Goal: Information Seeking & Learning: Stay updated

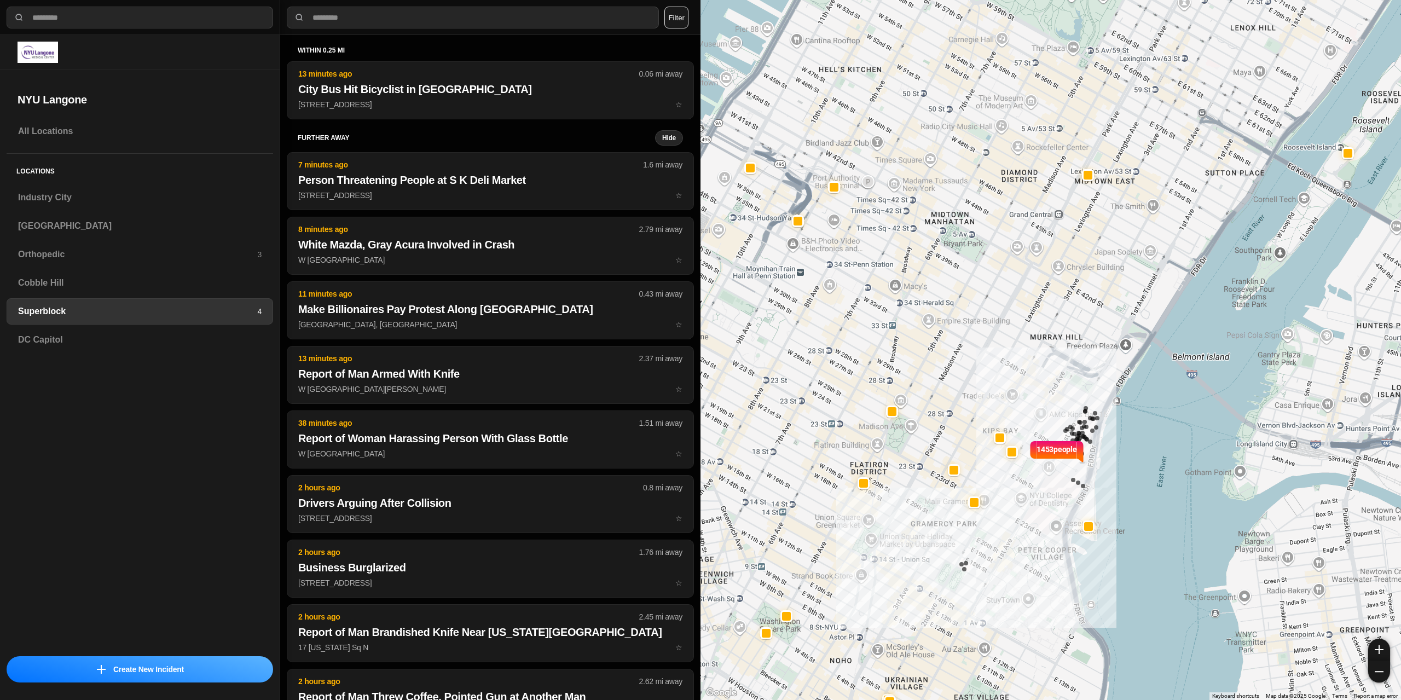
select select "*"
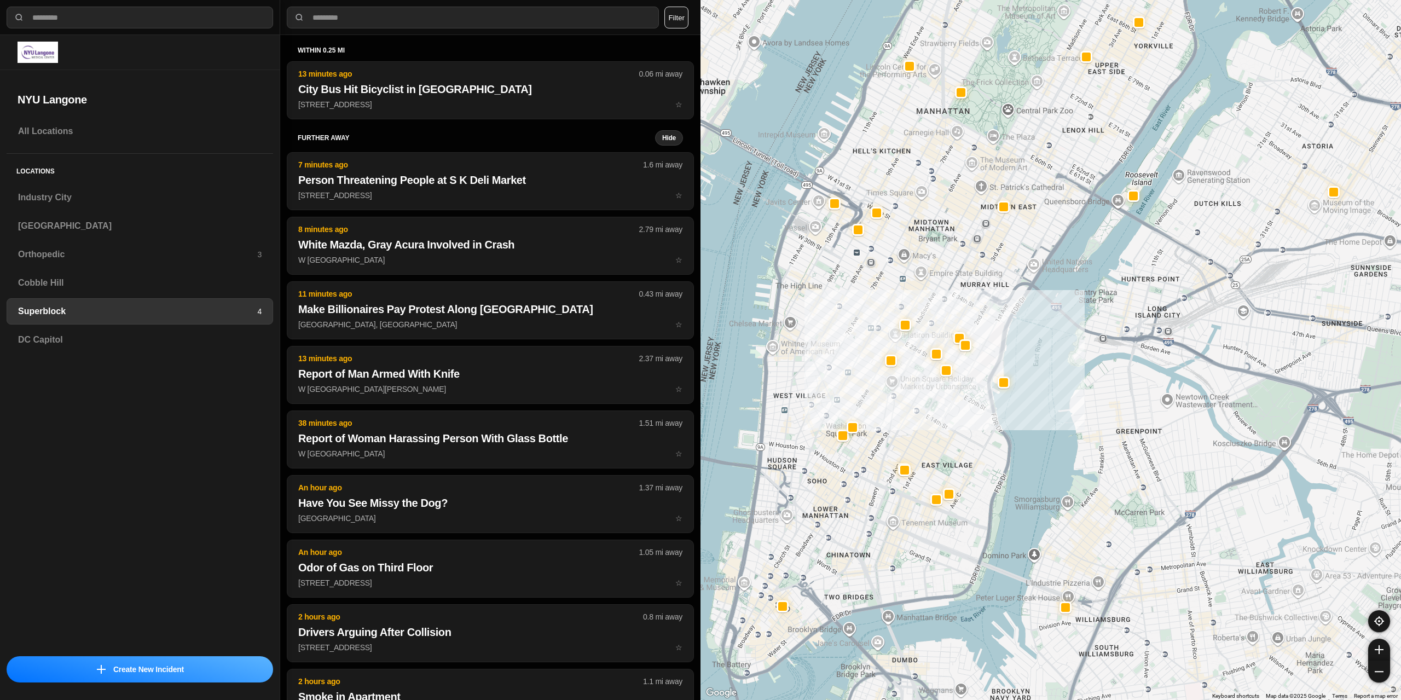
drag, startPoint x: 782, startPoint y: 334, endPoint x: 808, endPoint y: 301, distance: 42.8
click at [856, 331] on div at bounding box center [1051, 350] width 701 height 700
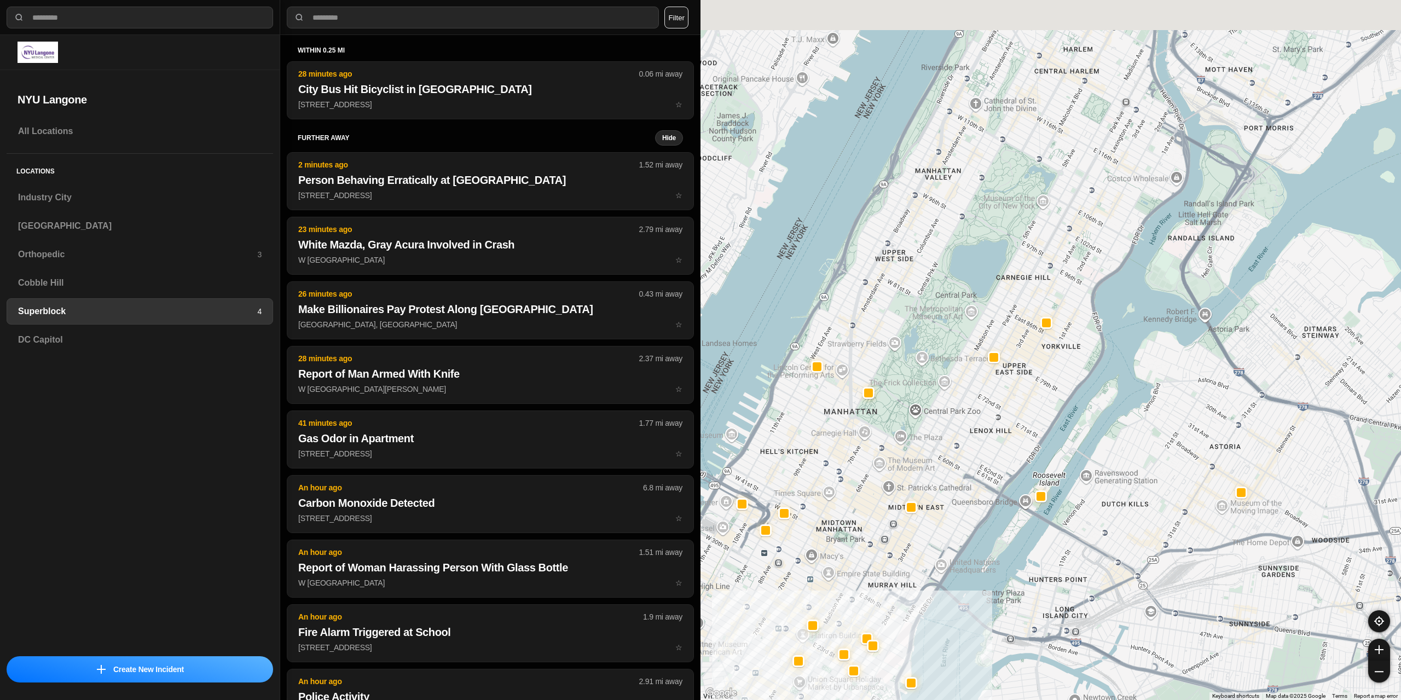
drag, startPoint x: 1040, startPoint y: 242, endPoint x: 1041, endPoint y: 370, distance: 128.1
click at [955, 526] on div at bounding box center [1051, 350] width 701 height 700
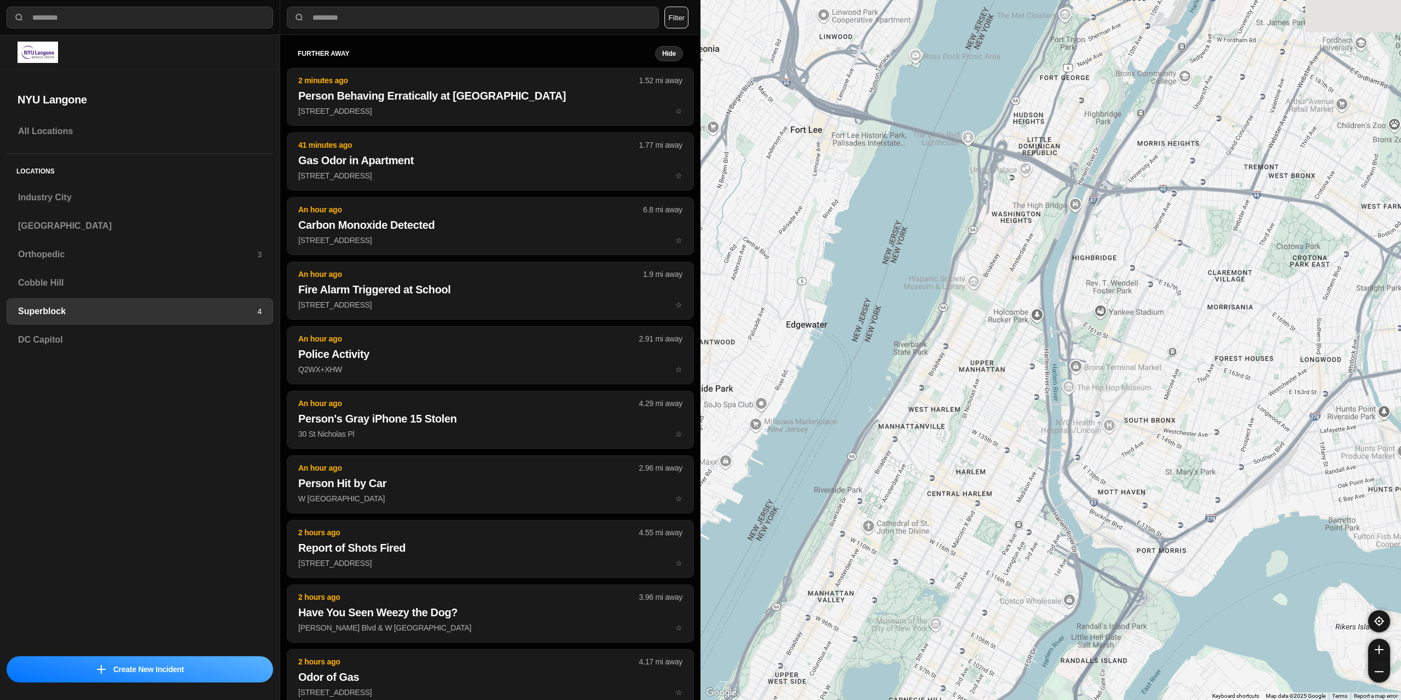
drag, startPoint x: 1096, startPoint y: 228, endPoint x: 987, endPoint y: 657, distance: 442.2
click at [987, 657] on div at bounding box center [1051, 350] width 701 height 700
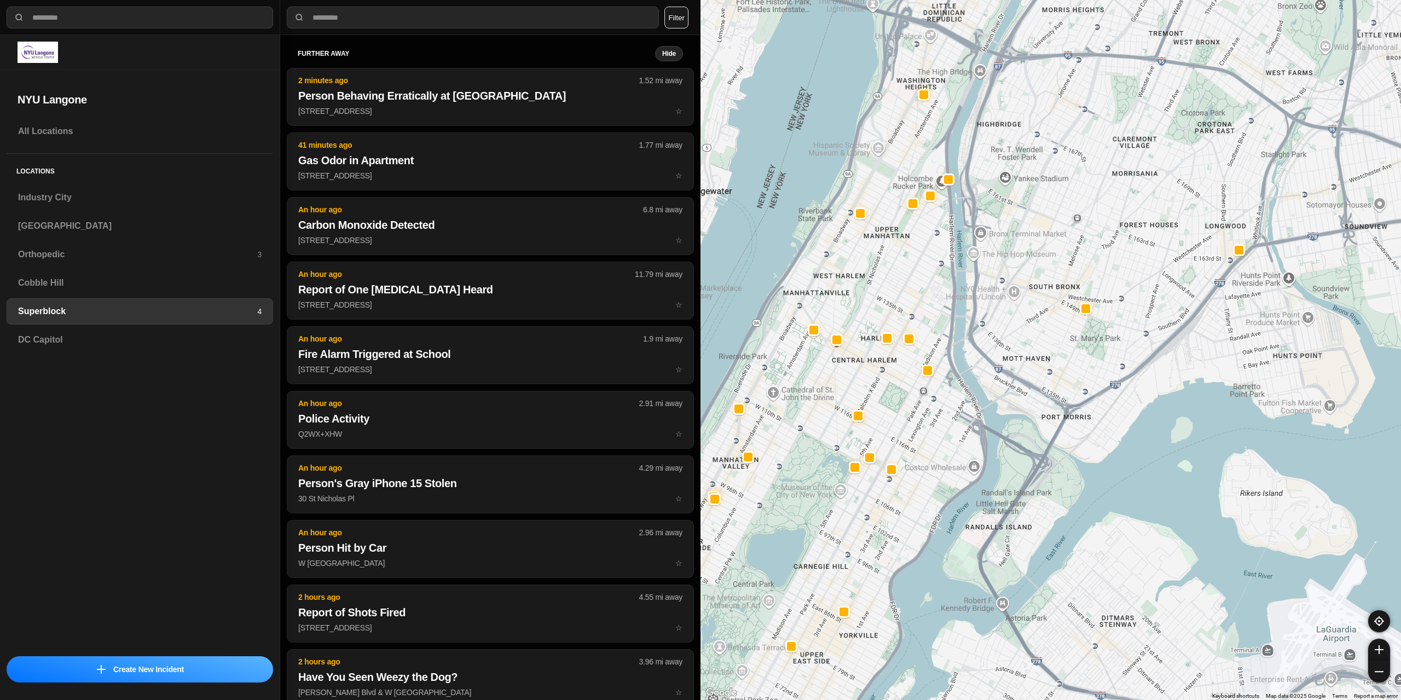
drag, startPoint x: 1048, startPoint y: 302, endPoint x: 933, endPoint y: 262, distance: 121.7
click at [936, 268] on div at bounding box center [1051, 350] width 701 height 700
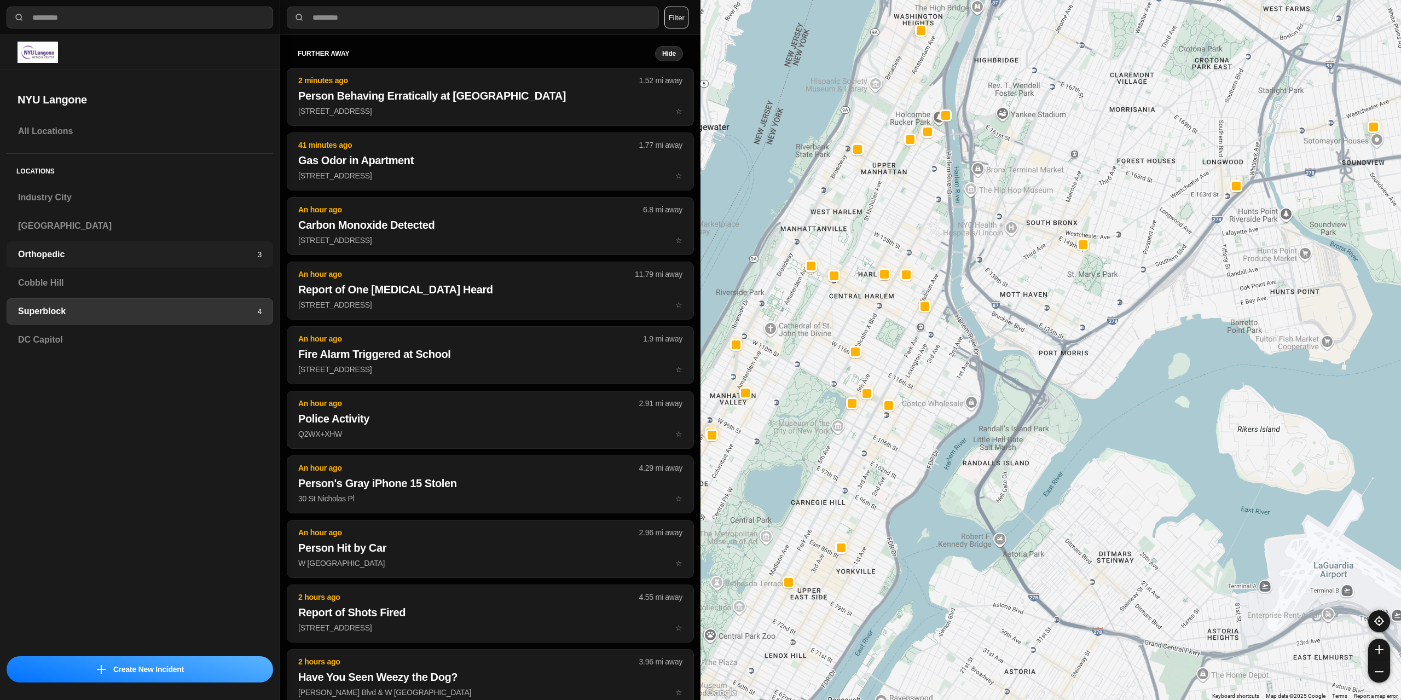
click at [88, 248] on h3 "Orthopedic" at bounding box center [137, 254] width 239 height 13
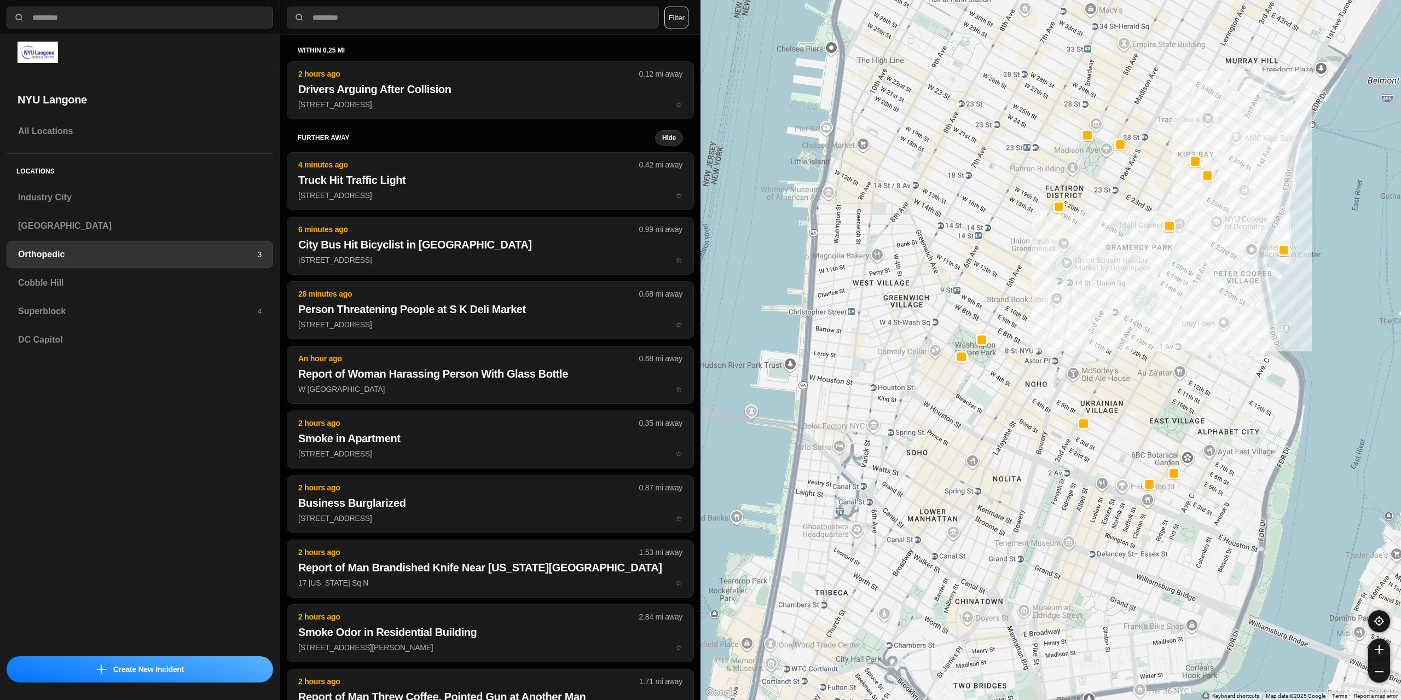
drag, startPoint x: 1072, startPoint y: 417, endPoint x: 1081, endPoint y: 296, distance: 121.9
click at [1081, 296] on div at bounding box center [1051, 350] width 701 height 700
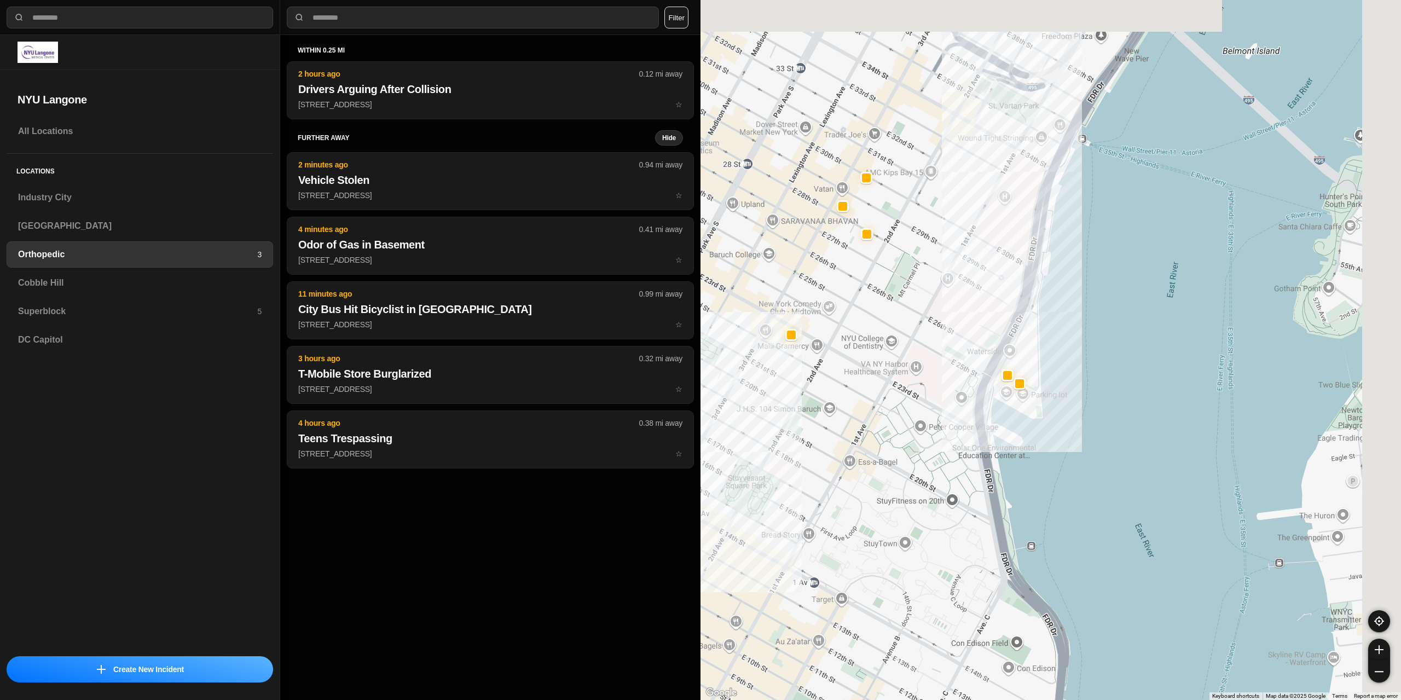
drag, startPoint x: 1234, startPoint y: 250, endPoint x: 925, endPoint y: 377, distance: 333.8
click at [926, 384] on div at bounding box center [1051, 350] width 701 height 700
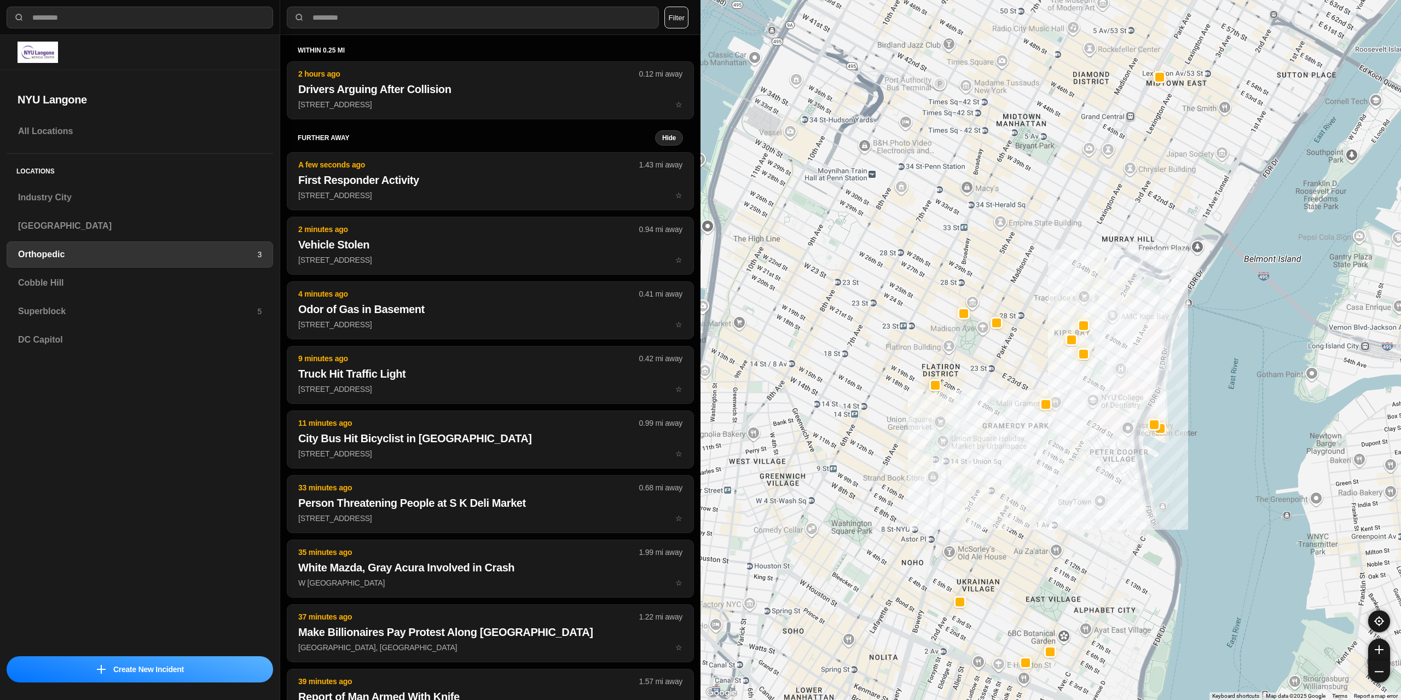
drag, startPoint x: 899, startPoint y: 317, endPoint x: 1119, endPoint y: 370, distance: 226.9
click at [1119, 370] on div at bounding box center [1051, 350] width 701 height 700
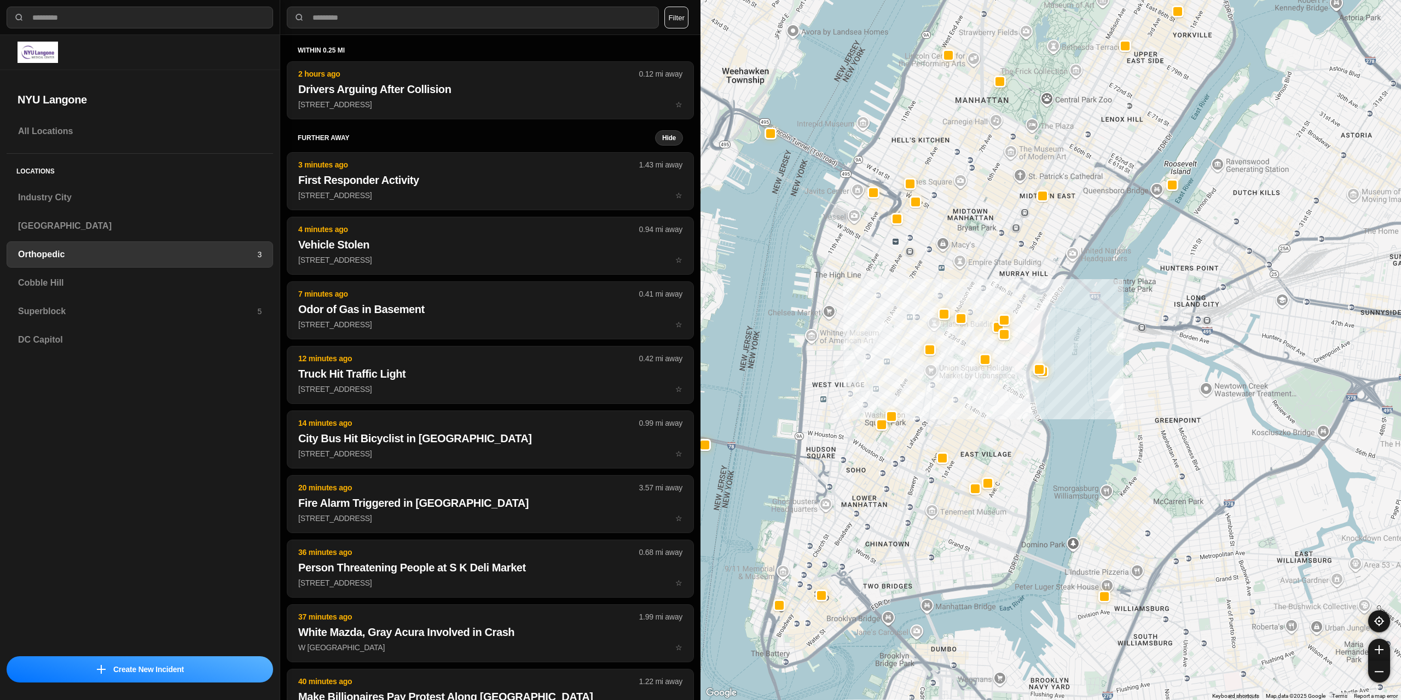
drag, startPoint x: 955, startPoint y: 435, endPoint x: 896, endPoint y: 382, distance: 79.1
click at [896, 382] on div at bounding box center [1051, 350] width 701 height 700
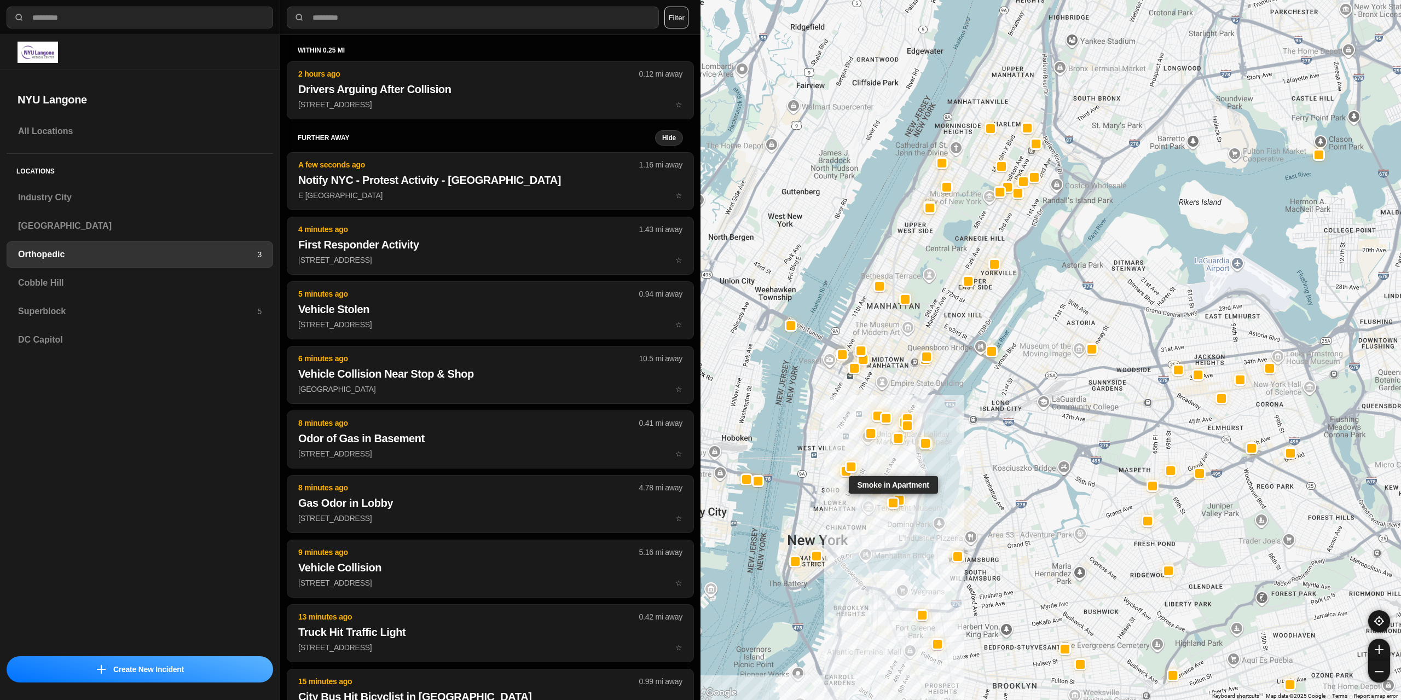
drag, startPoint x: 986, startPoint y: 361, endPoint x: 897, endPoint y: 485, distance: 153.0
click at [897, 485] on div "Smoke in Apartment" at bounding box center [1051, 350] width 701 height 700
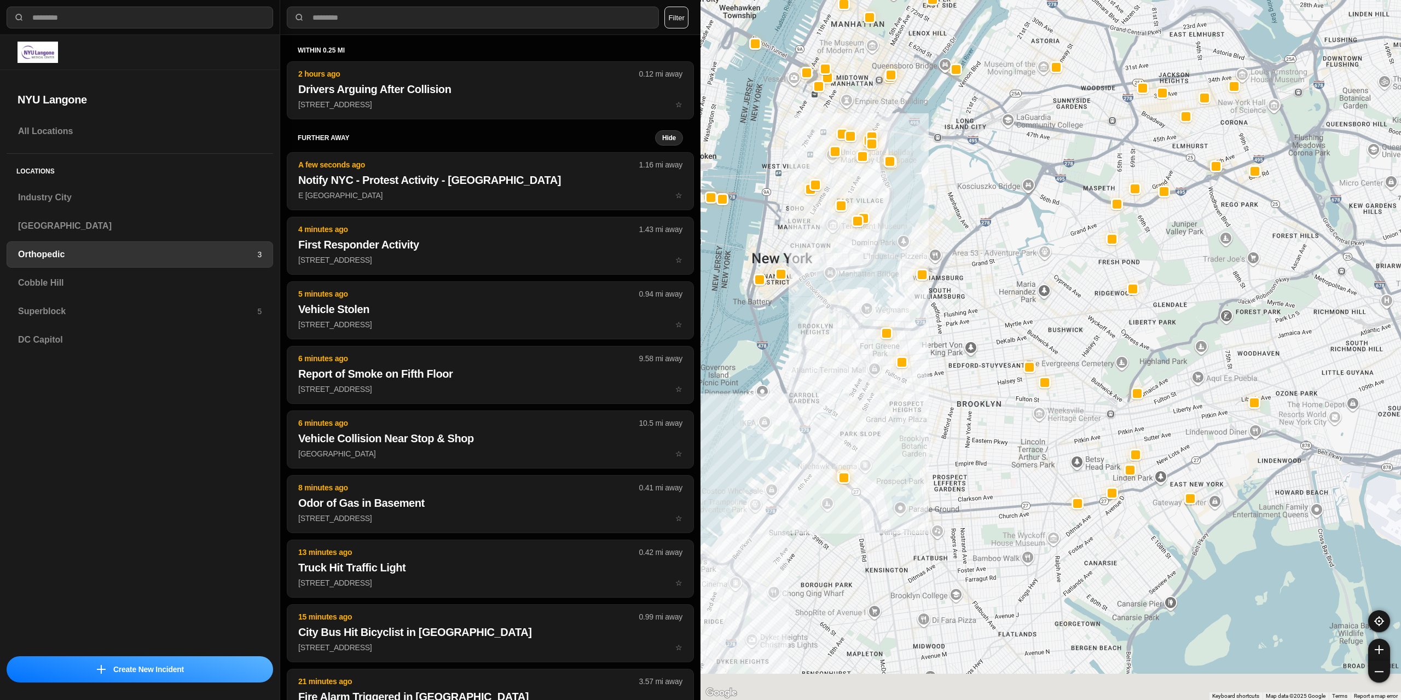
drag, startPoint x: 1042, startPoint y: 399, endPoint x: 1005, endPoint y: 89, distance: 312.0
click at [1005, 90] on div at bounding box center [1051, 350] width 701 height 700
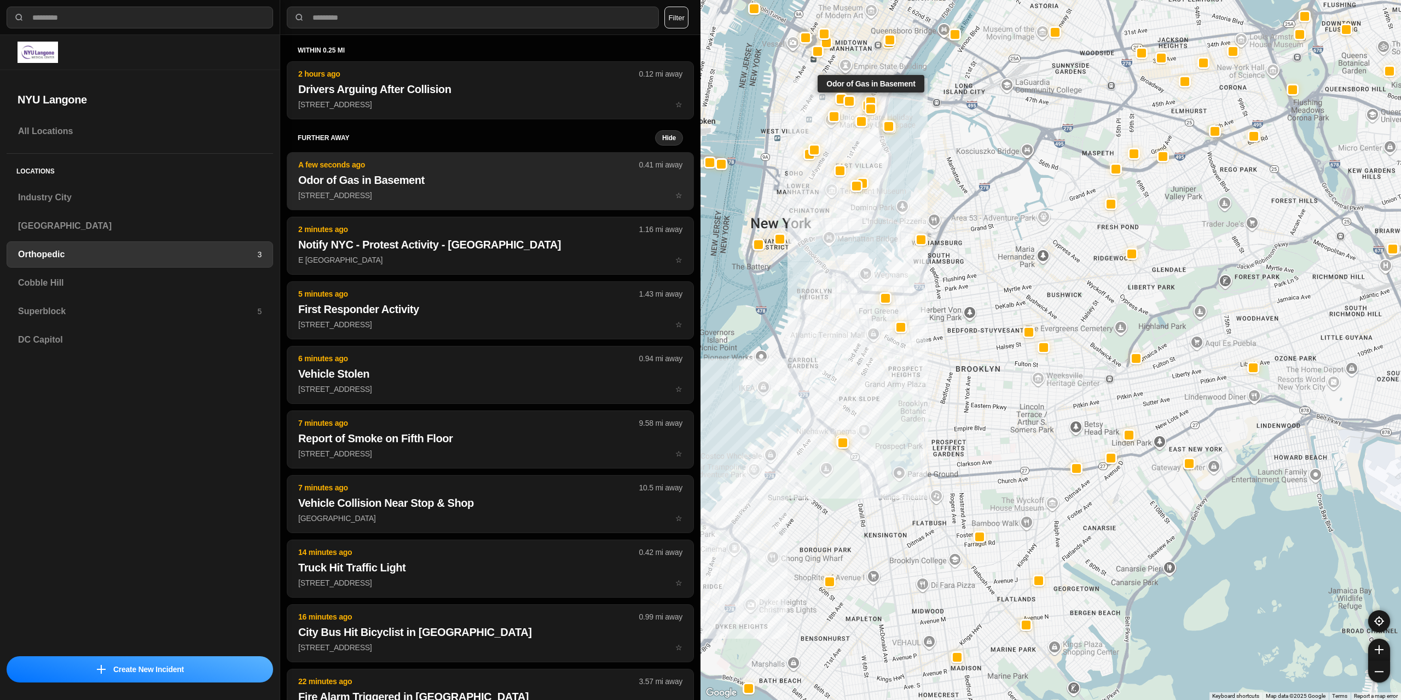
click at [440, 186] on h2 "Odor of Gas in Basement" at bounding box center [490, 179] width 384 height 15
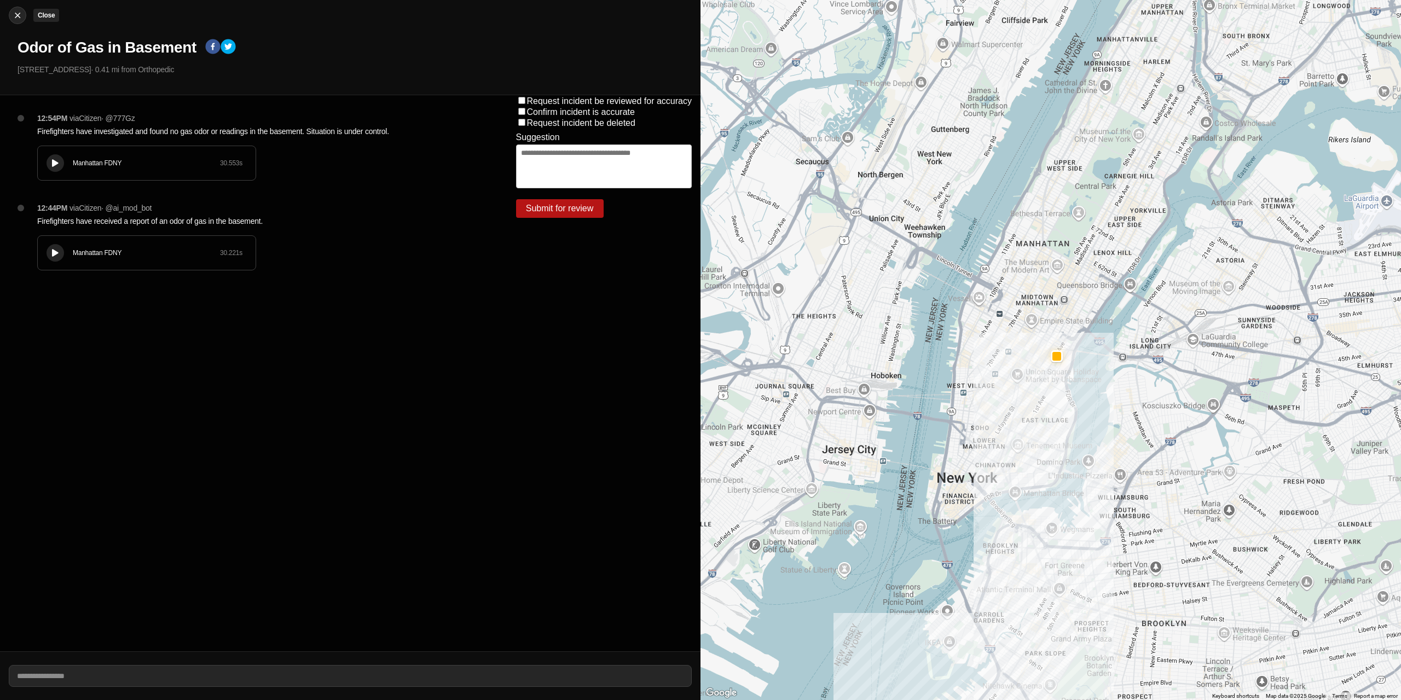
click at [19, 10] on img at bounding box center [17, 15] width 11 height 11
select select "*"
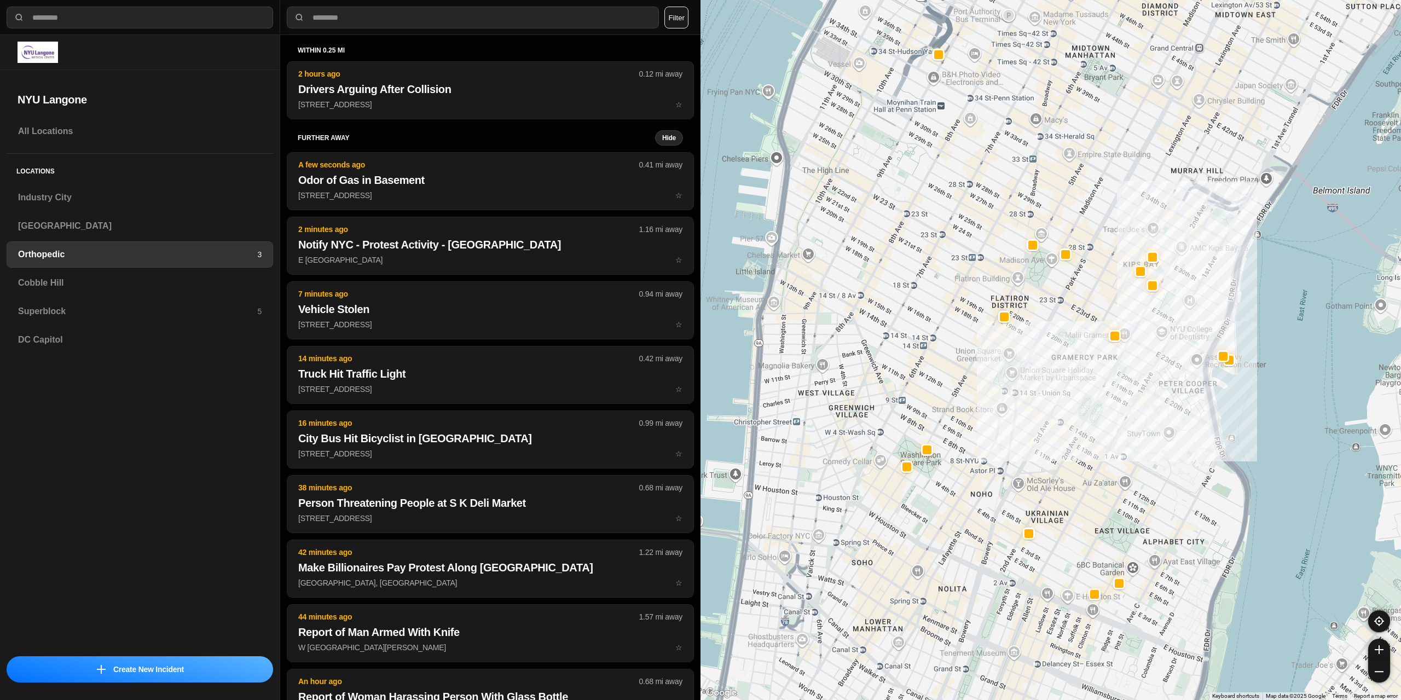
drag, startPoint x: 933, startPoint y: 352, endPoint x: 1042, endPoint y: 364, distance: 109.6
click at [1067, 395] on div at bounding box center [1051, 350] width 701 height 700
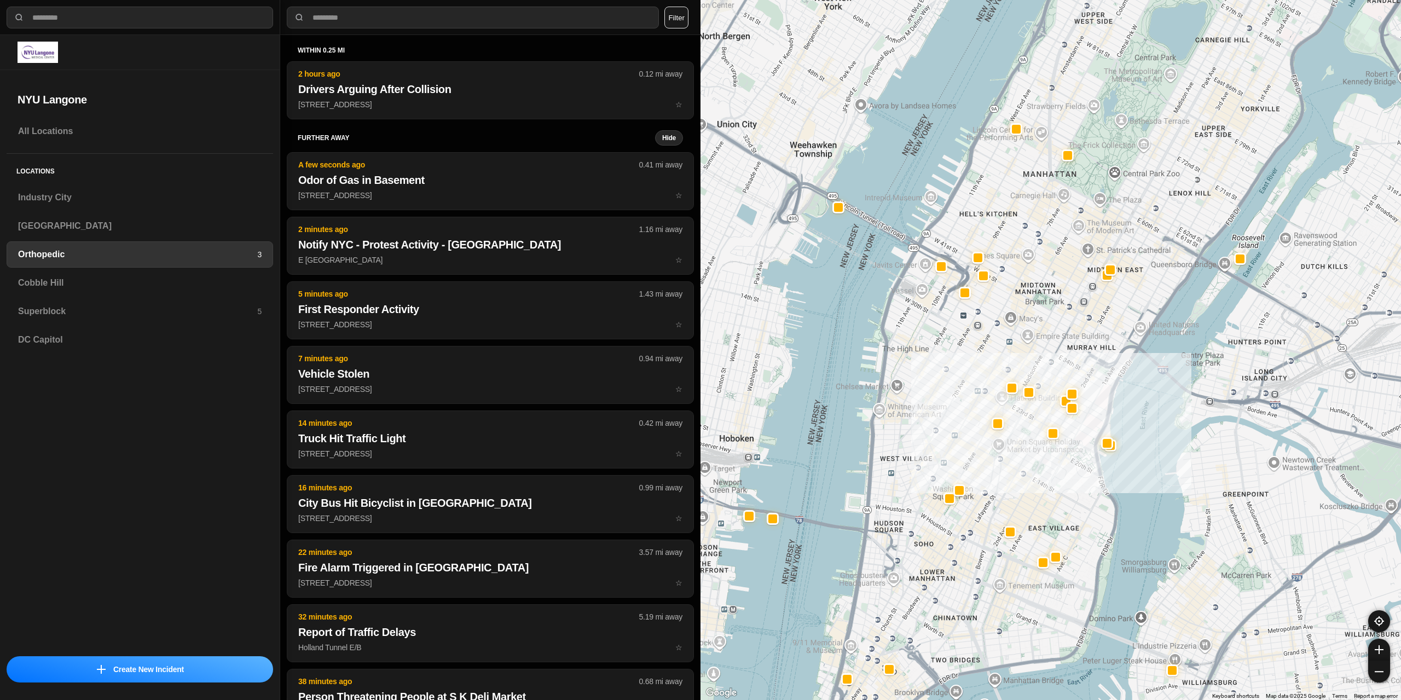
drag, startPoint x: 1108, startPoint y: 205, endPoint x: 1058, endPoint y: 332, distance: 135.9
click at [1058, 332] on div at bounding box center [1051, 350] width 701 height 700
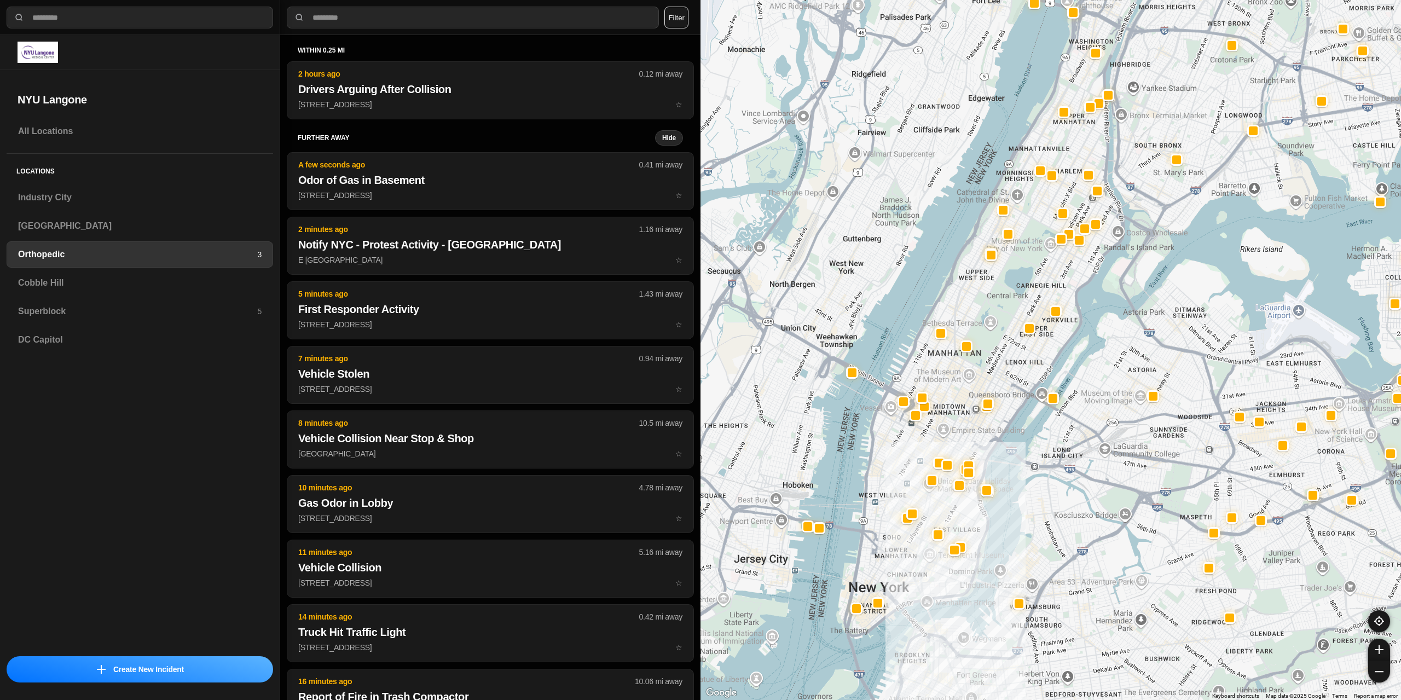
drag, startPoint x: 1090, startPoint y: 219, endPoint x: 992, endPoint y: 342, distance: 157.3
click at [992, 342] on div at bounding box center [1051, 350] width 701 height 700
